Goal: Find contact information: Find contact information

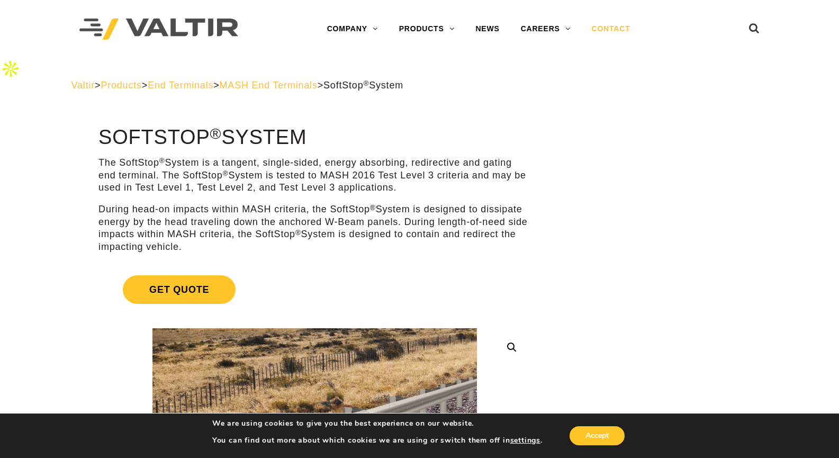
click at [621, 25] on link "CONTACT" at bounding box center [611, 29] width 60 height 21
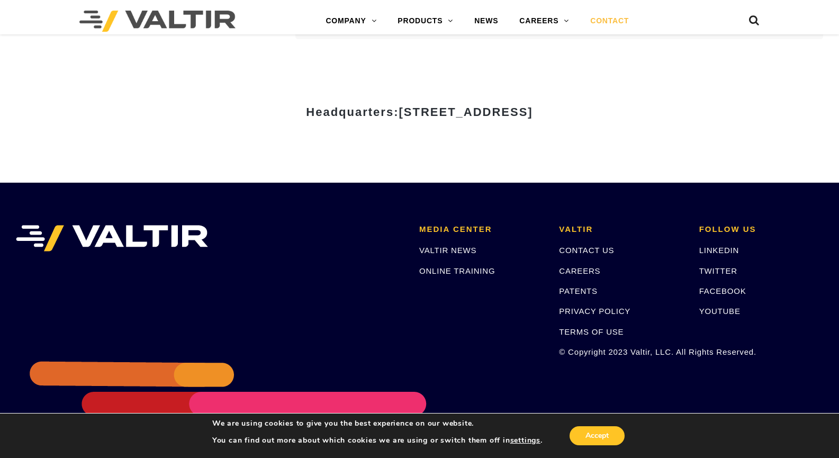
scroll to position [1415, 0]
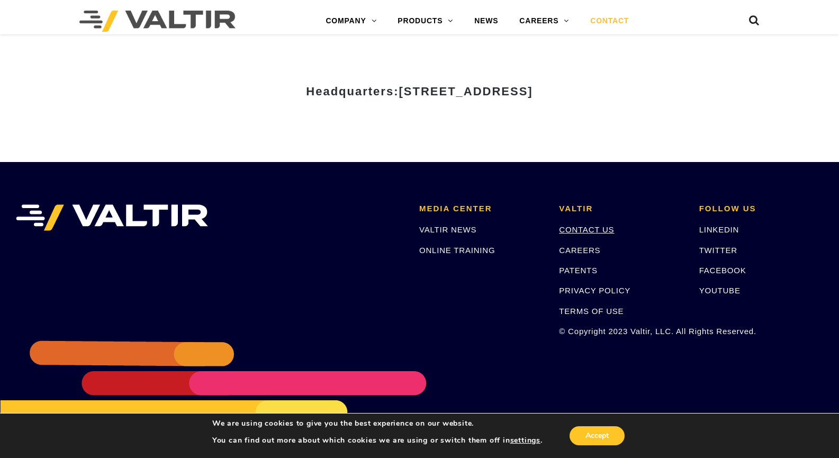
click at [598, 225] on link "CONTACT US" at bounding box center [586, 229] width 55 height 9
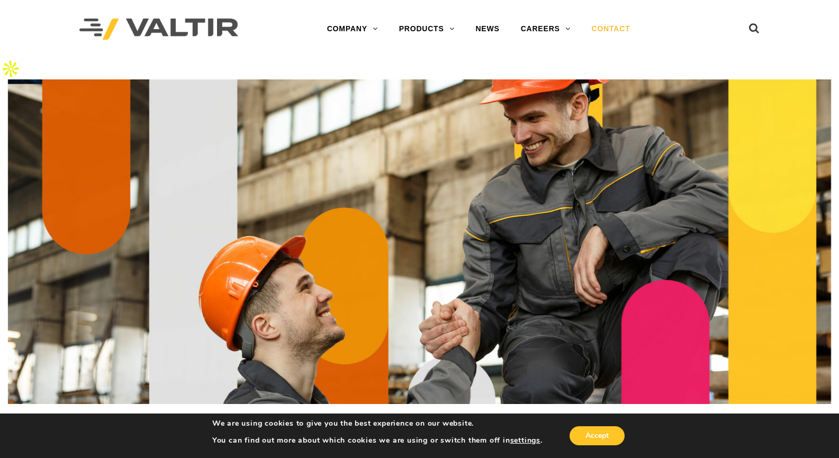
click at [610, 29] on link "CONTACT" at bounding box center [611, 29] width 60 height 21
